Goal: Information Seeking & Learning: Learn about a topic

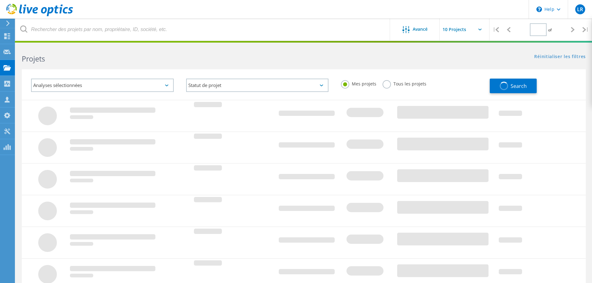
type input "1"
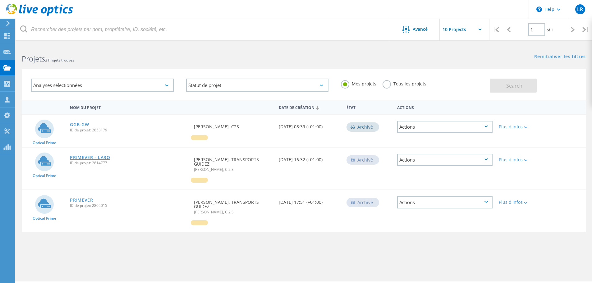
click at [80, 158] on link "PRIMEVER - LARO" at bounding box center [90, 157] width 40 height 4
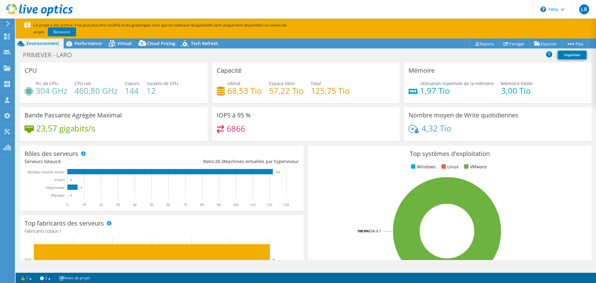
select select "USD"
click at [93, 47] on div "Performance" at bounding box center [85, 44] width 43 height 10
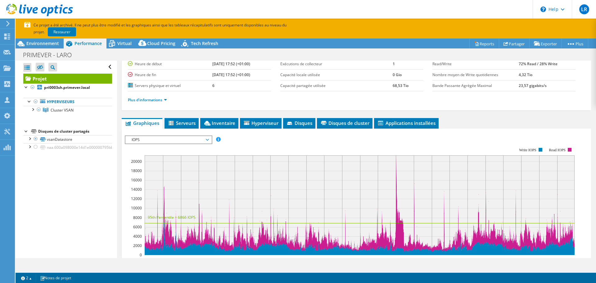
scroll to position [62, 0]
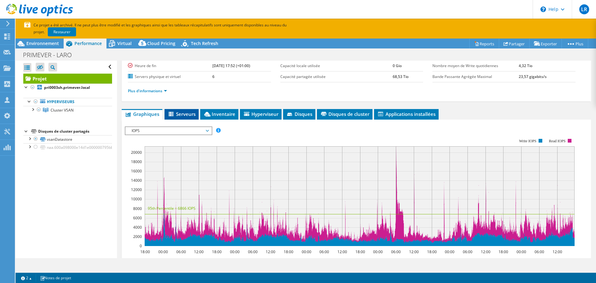
click at [192, 112] on span "Serveurs" at bounding box center [182, 114] width 28 height 6
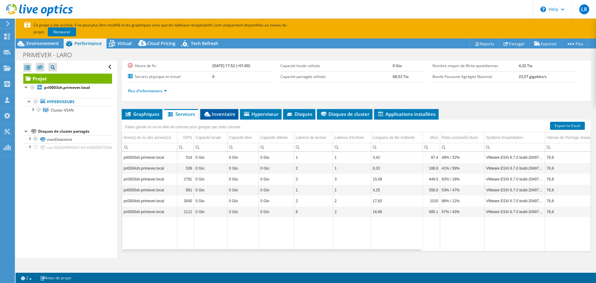
click at [225, 116] on span "Inventaire" at bounding box center [219, 114] width 32 height 6
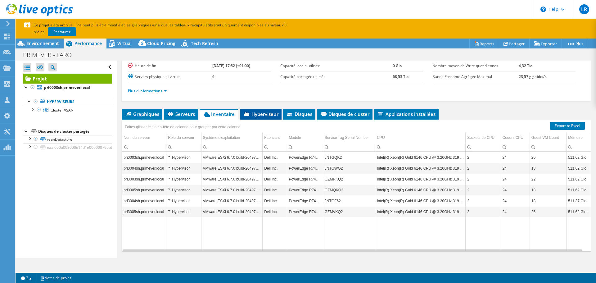
click at [251, 116] on span "Hyperviseur" at bounding box center [260, 114] width 35 height 6
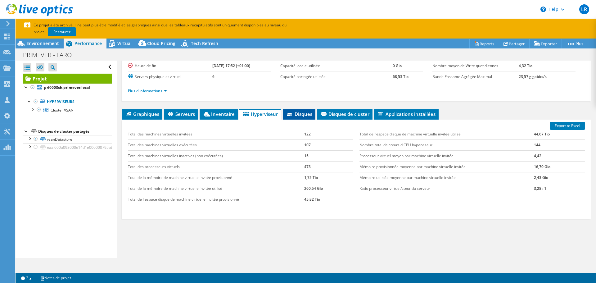
click at [304, 114] on span "Disques" at bounding box center [299, 114] width 26 height 6
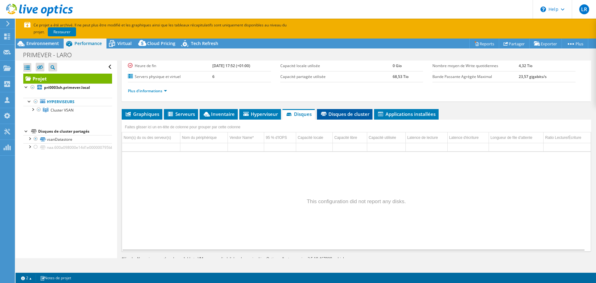
click at [337, 115] on span "Disques de cluster" at bounding box center [344, 114] width 49 height 6
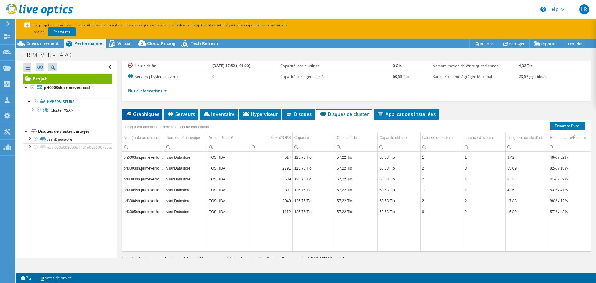
click at [142, 116] on span "Graphiques" at bounding box center [142, 114] width 34 height 6
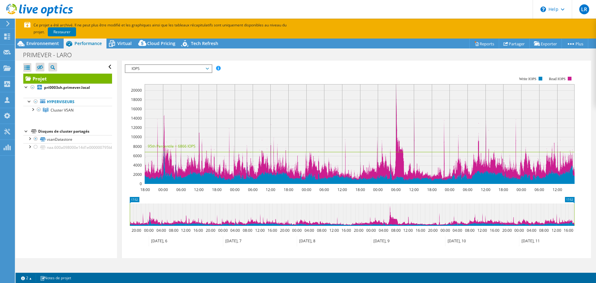
scroll to position [93, 0]
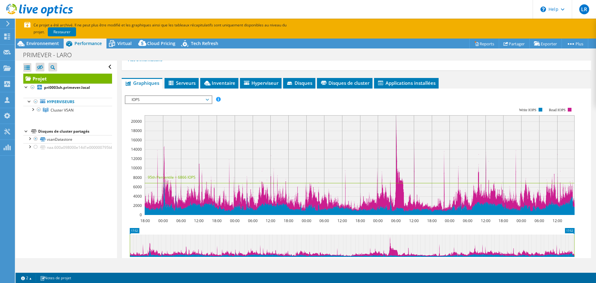
click at [151, 101] on span "IOPS" at bounding box center [169, 99] width 80 height 7
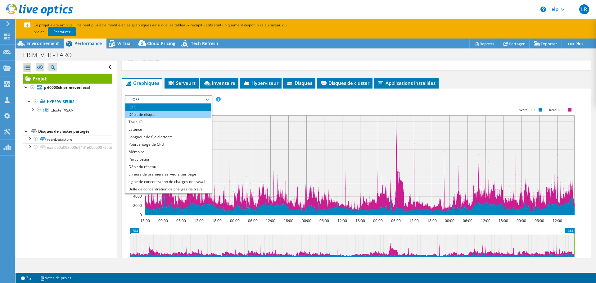
click at [139, 117] on li "Débit de disque" at bounding box center [168, 114] width 86 height 7
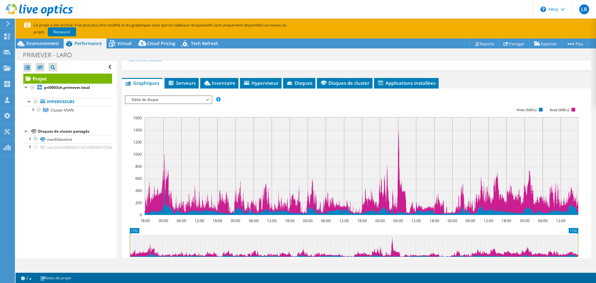
click at [145, 94] on div "IOPS Débit de disque Taille IO Latence Longueur de file d'attente Pourcentage d…" at bounding box center [356, 194] width 463 height 204
click at [144, 97] on span "Débit de disque" at bounding box center [169, 99] width 80 height 7
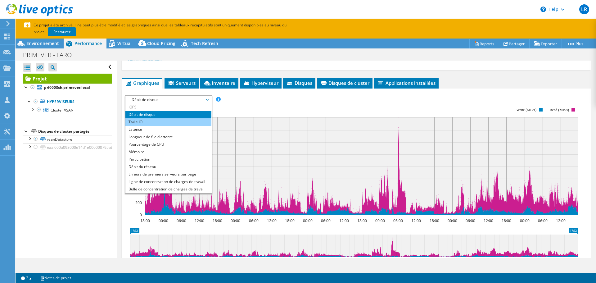
click at [147, 123] on li "Taille IO" at bounding box center [168, 121] width 86 height 7
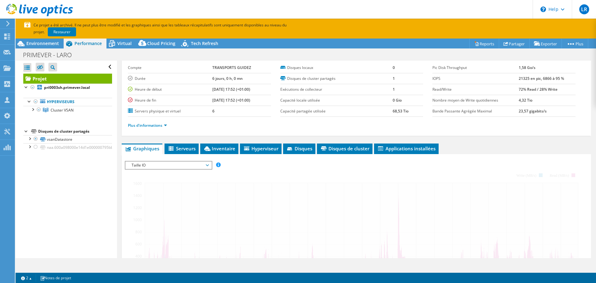
scroll to position [0, 0]
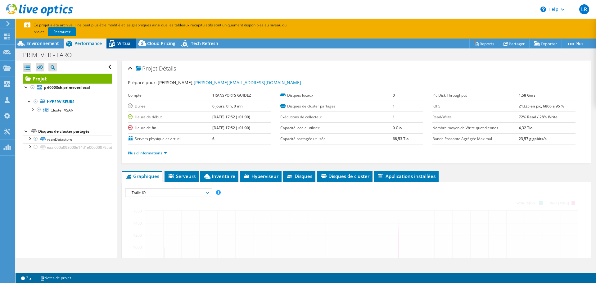
click at [117, 45] on icon at bounding box center [112, 43] width 11 height 11
